Goal: Task Accomplishment & Management: Use online tool/utility

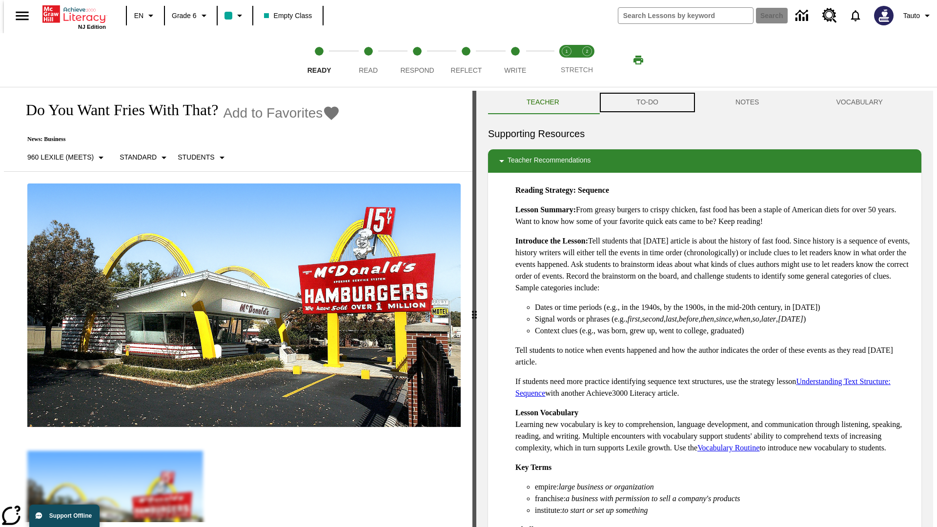
click at [646, 102] on button "TO-DO" at bounding box center [647, 102] width 99 height 23
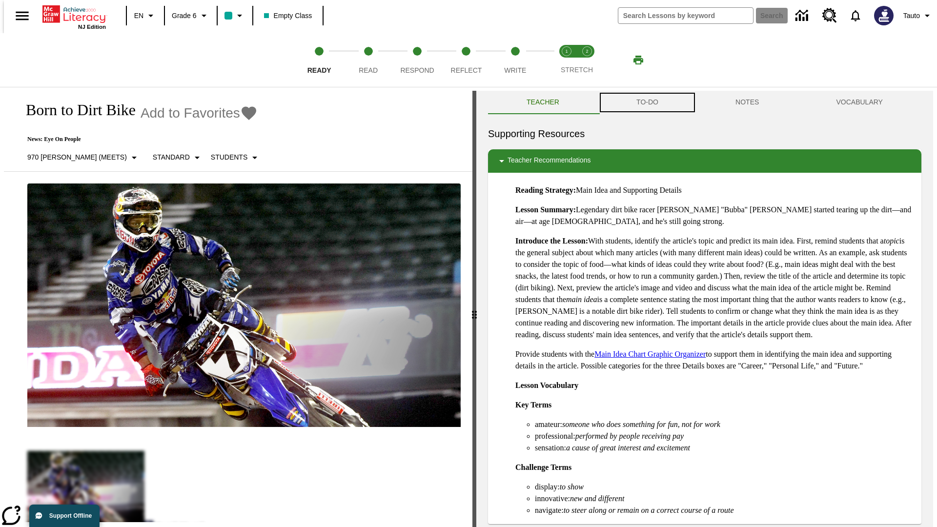
click at [646, 102] on button "TO-DO" at bounding box center [647, 102] width 99 height 23
